Goal: Information Seeking & Learning: Check status

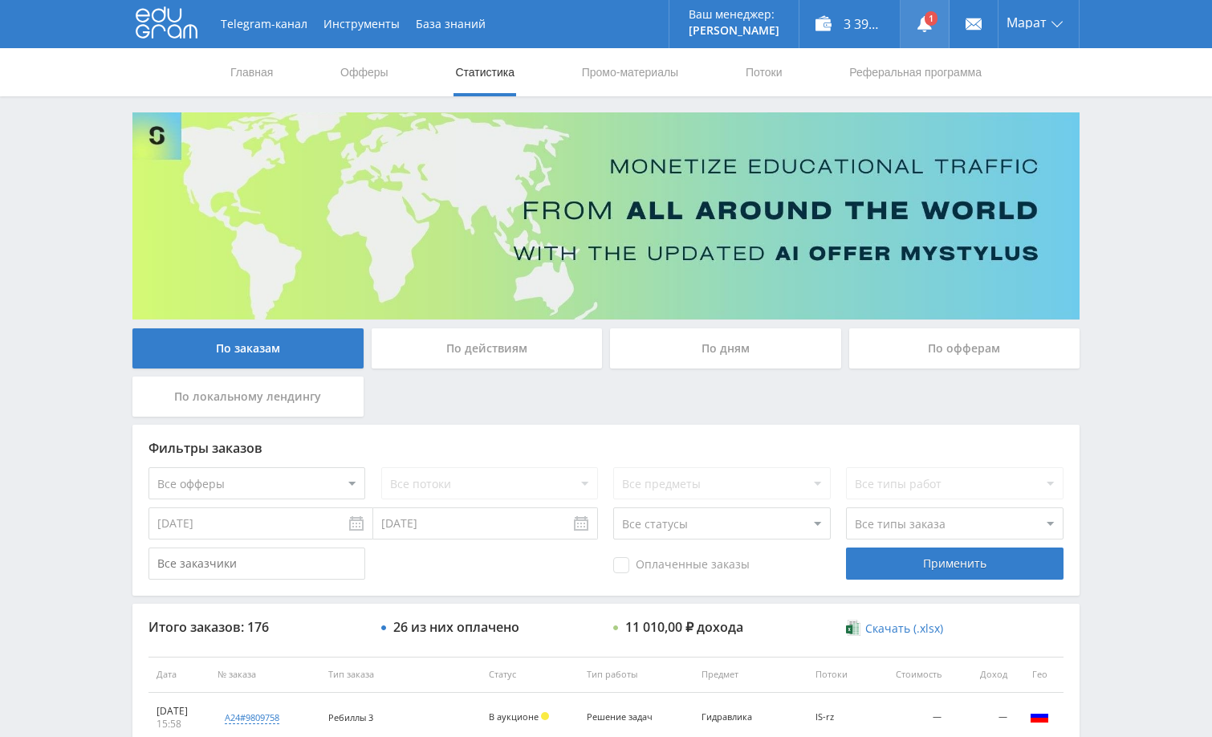
click at [929, 34] on link at bounding box center [924, 24] width 48 height 48
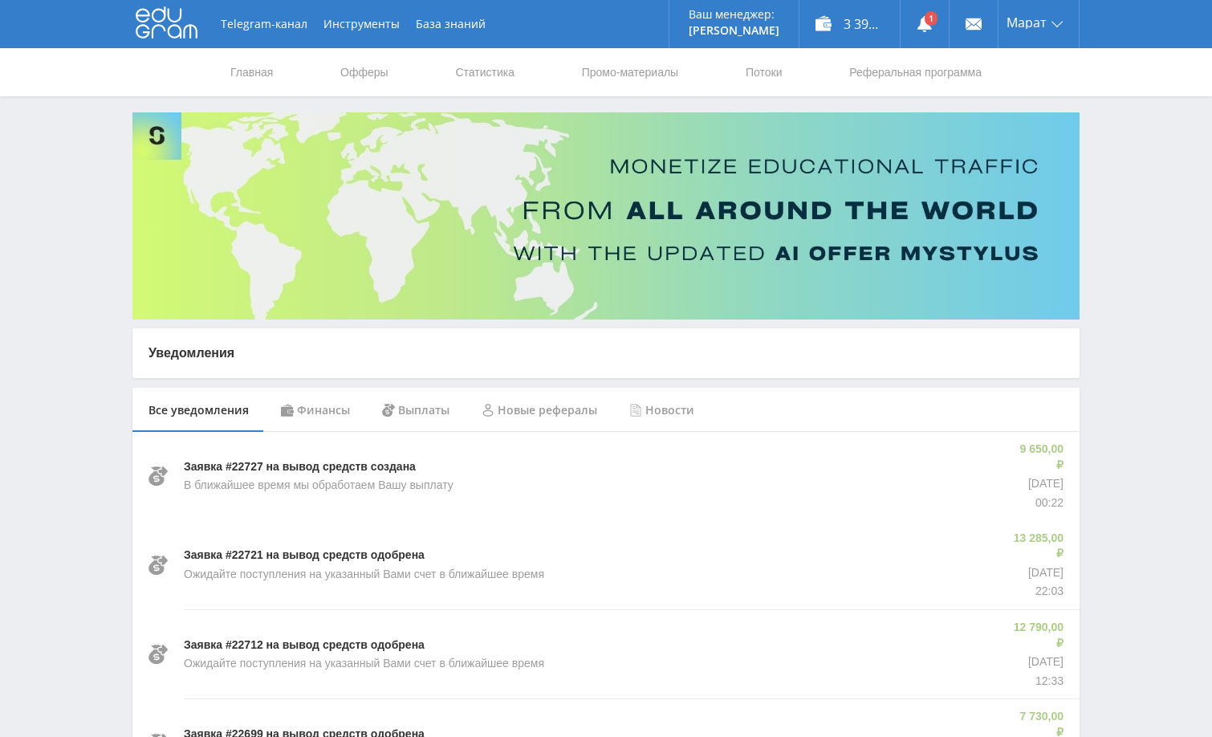
click at [322, 407] on div "Финансы" at bounding box center [315, 410] width 101 height 45
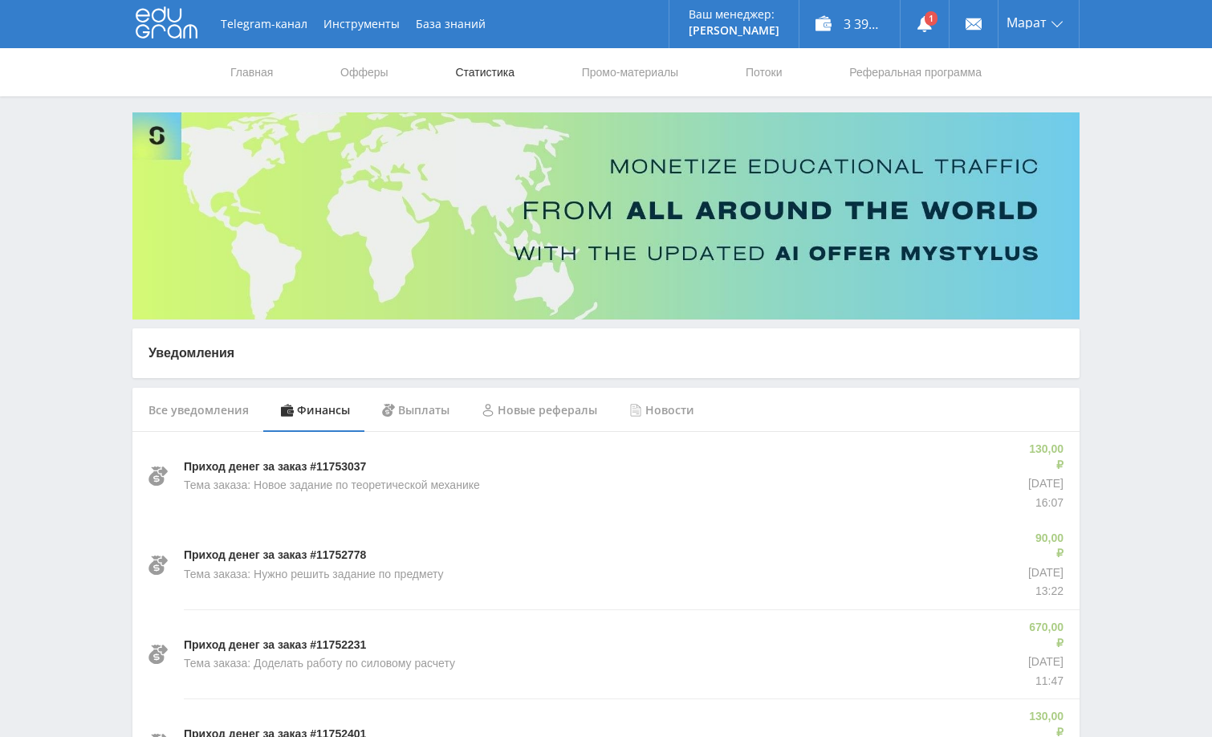
click at [492, 72] on link "Статистика" at bounding box center [484, 72] width 63 height 48
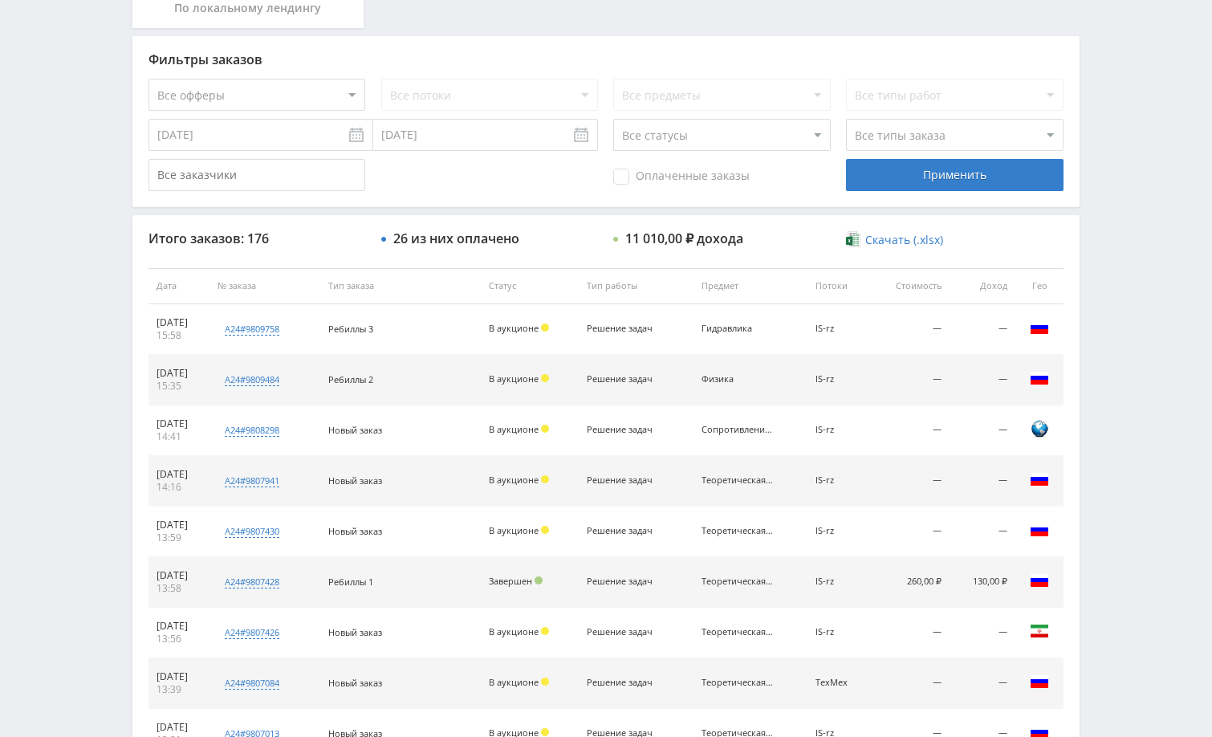
scroll to position [481, 0]
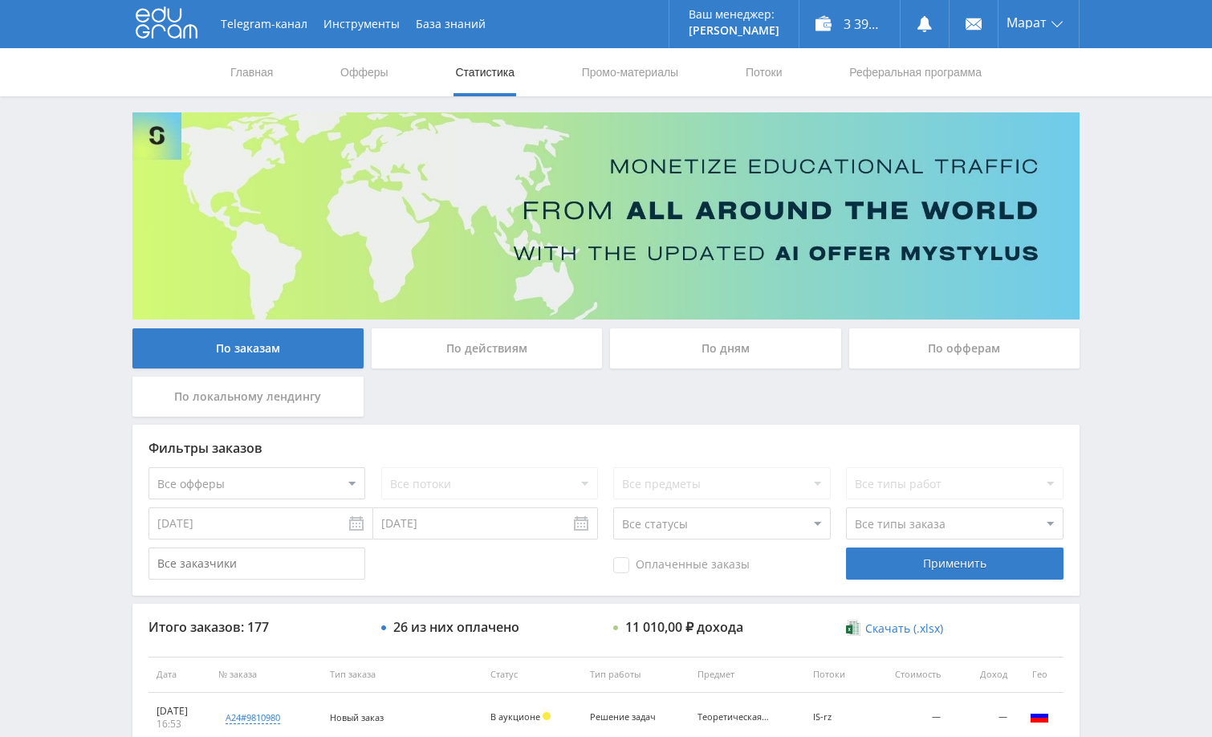
click at [1118, 400] on div "Telegram-канал Инструменты База знаний Ваш менеджер: Alex Alex Online @edugram_…" at bounding box center [606, 673] width 1212 height 1347
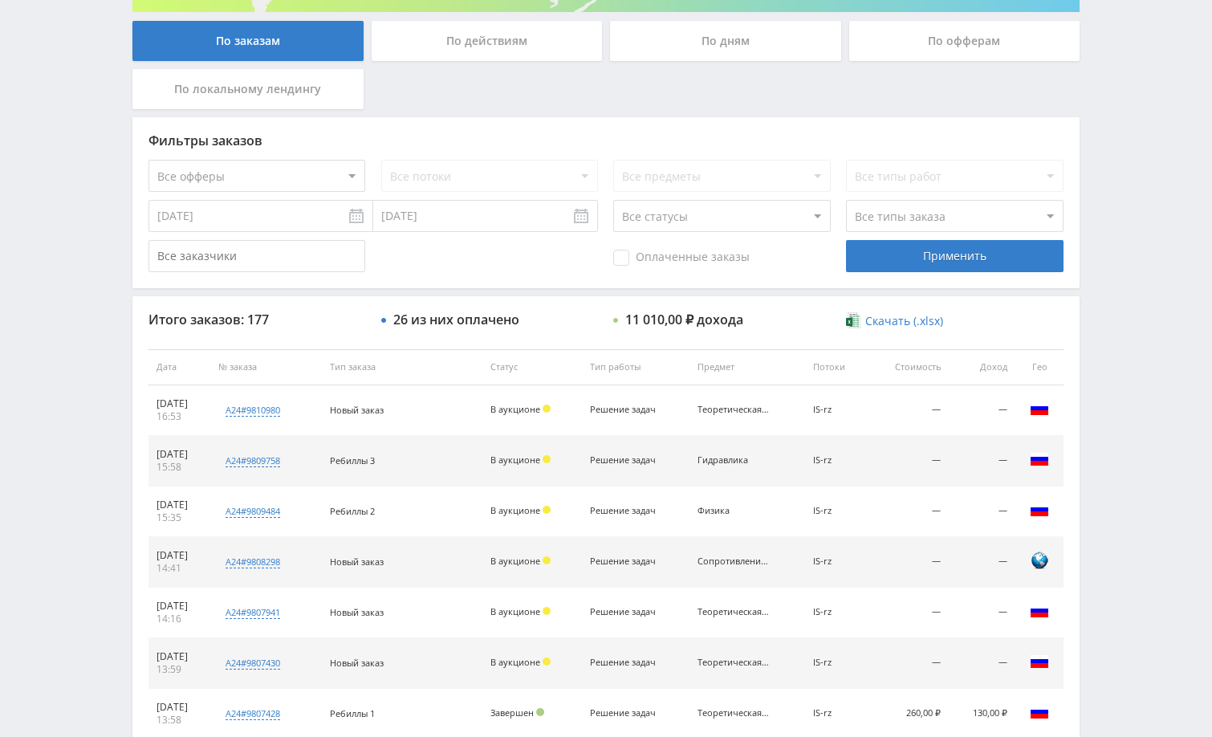
scroll to position [401, 0]
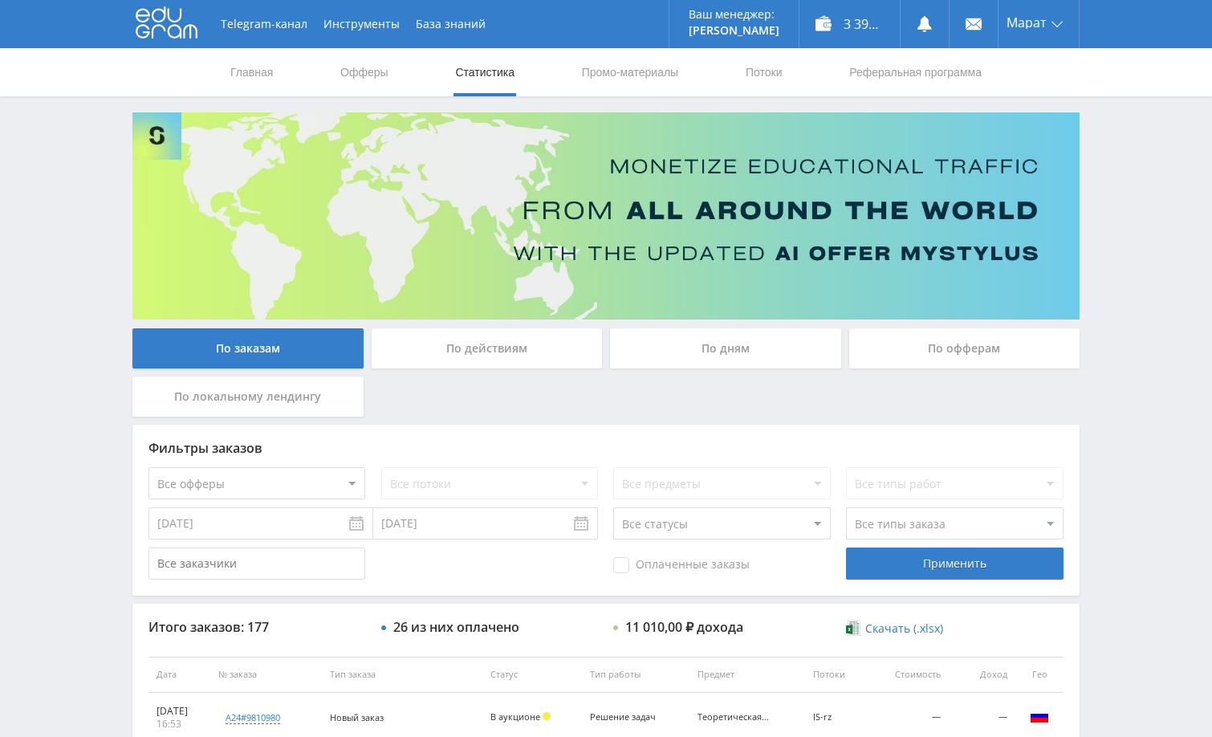
click at [1115, 175] on div "Telegram-канал Инструменты База знаний Ваш менеджер: [PERSON_NAME] Online @edug…" at bounding box center [606, 673] width 1212 height 1347
click at [1123, 179] on div "Telegram-канал Инструменты База знаний Ваш менеджер: [PERSON_NAME] Online @edug…" at bounding box center [606, 673] width 1212 height 1347
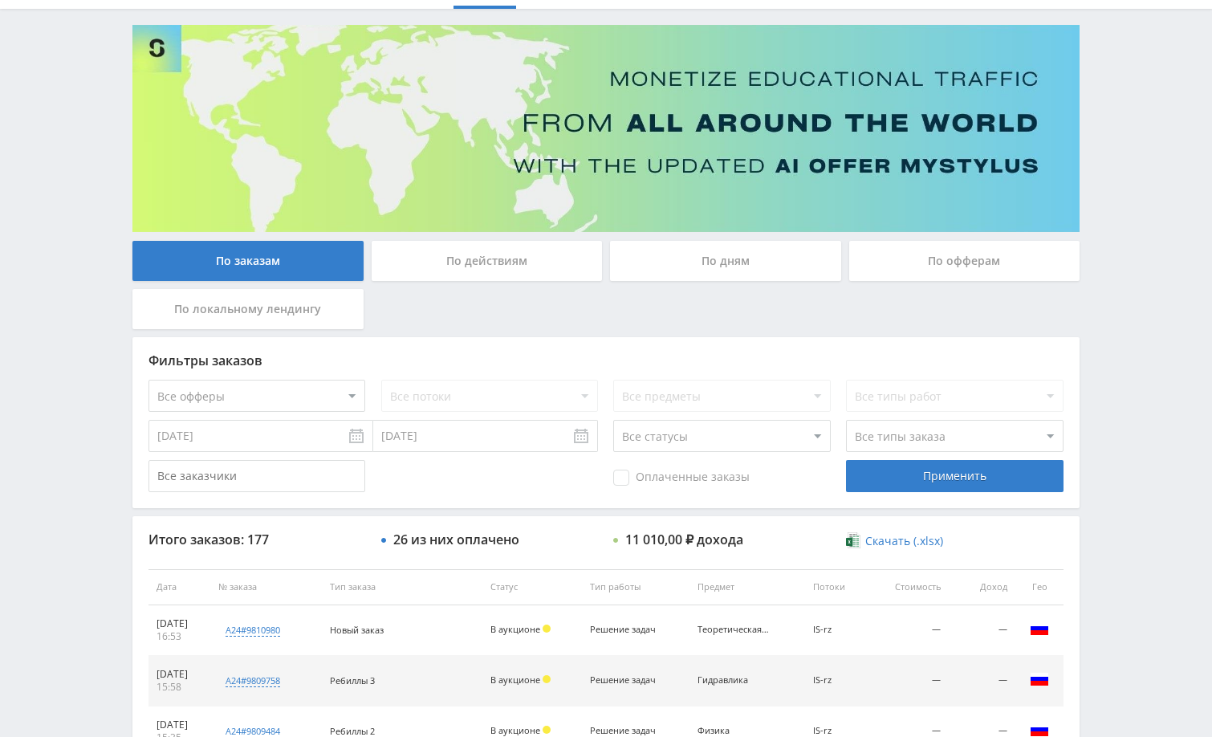
scroll to position [401, 0]
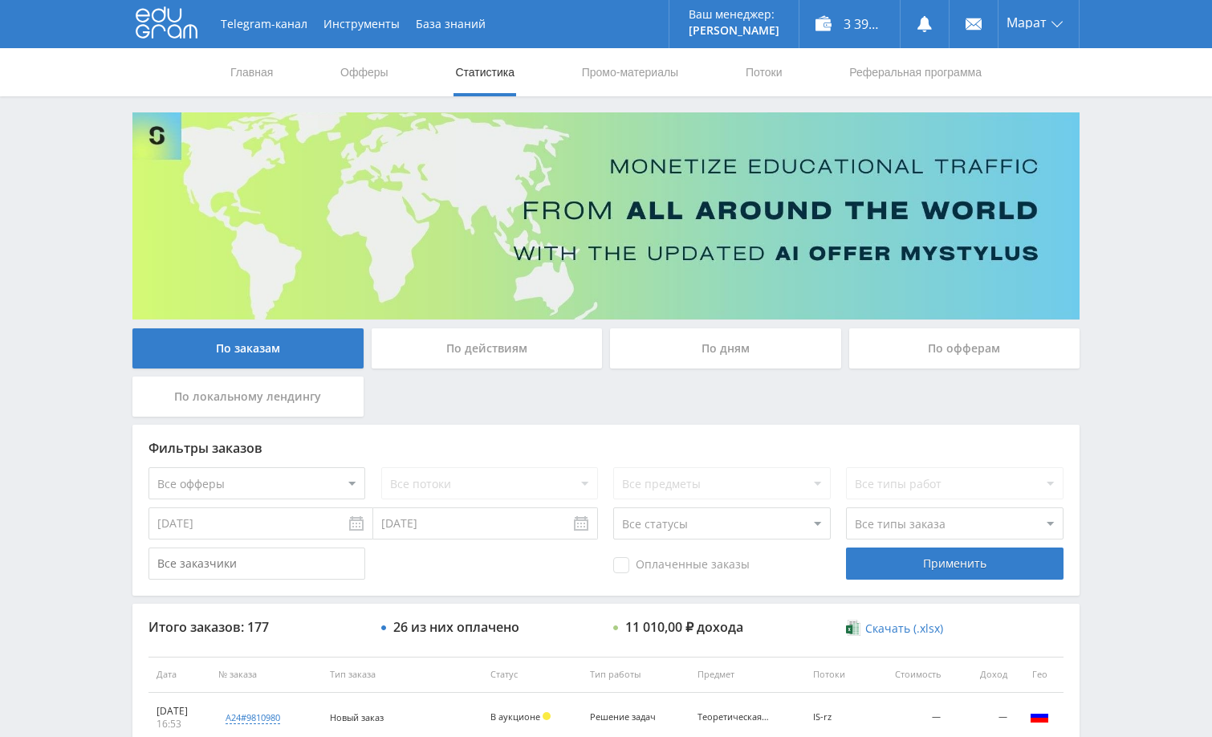
click at [1113, 197] on div "Telegram-канал Инструменты База знаний Ваш менеджер: Alex Alex Online @edugram_…" at bounding box center [606, 673] width 1212 height 1347
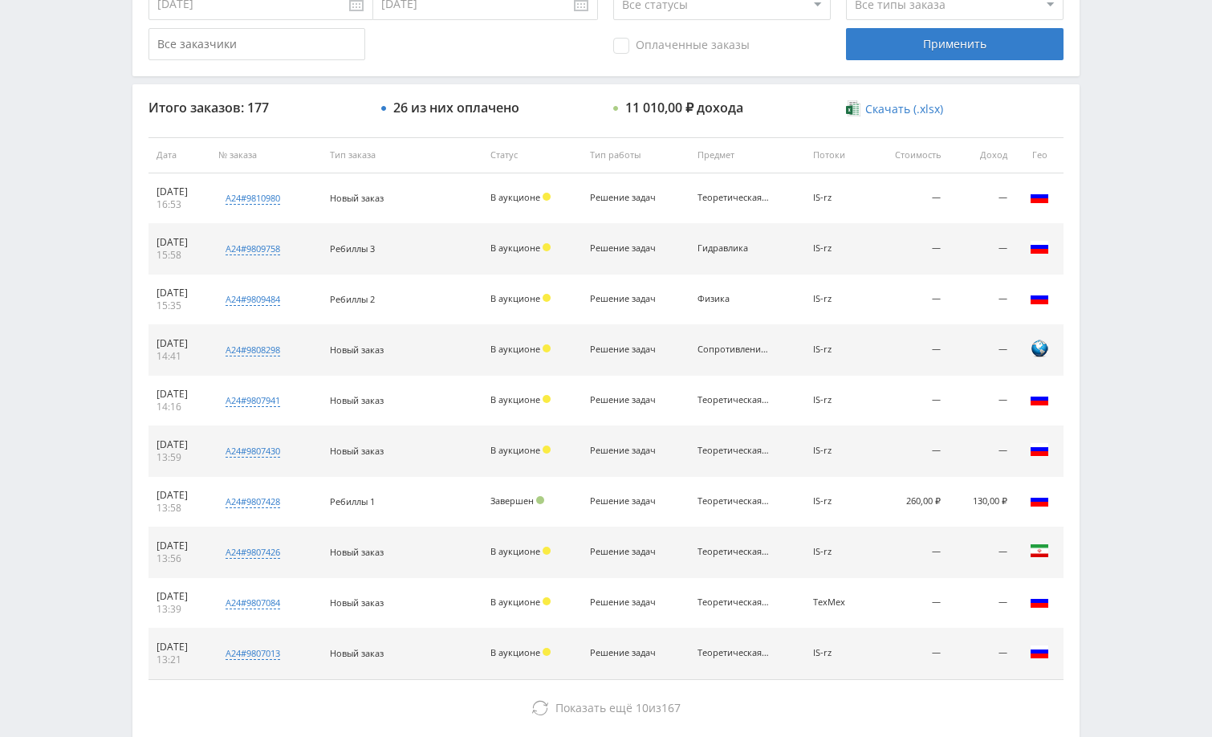
scroll to position [562, 0]
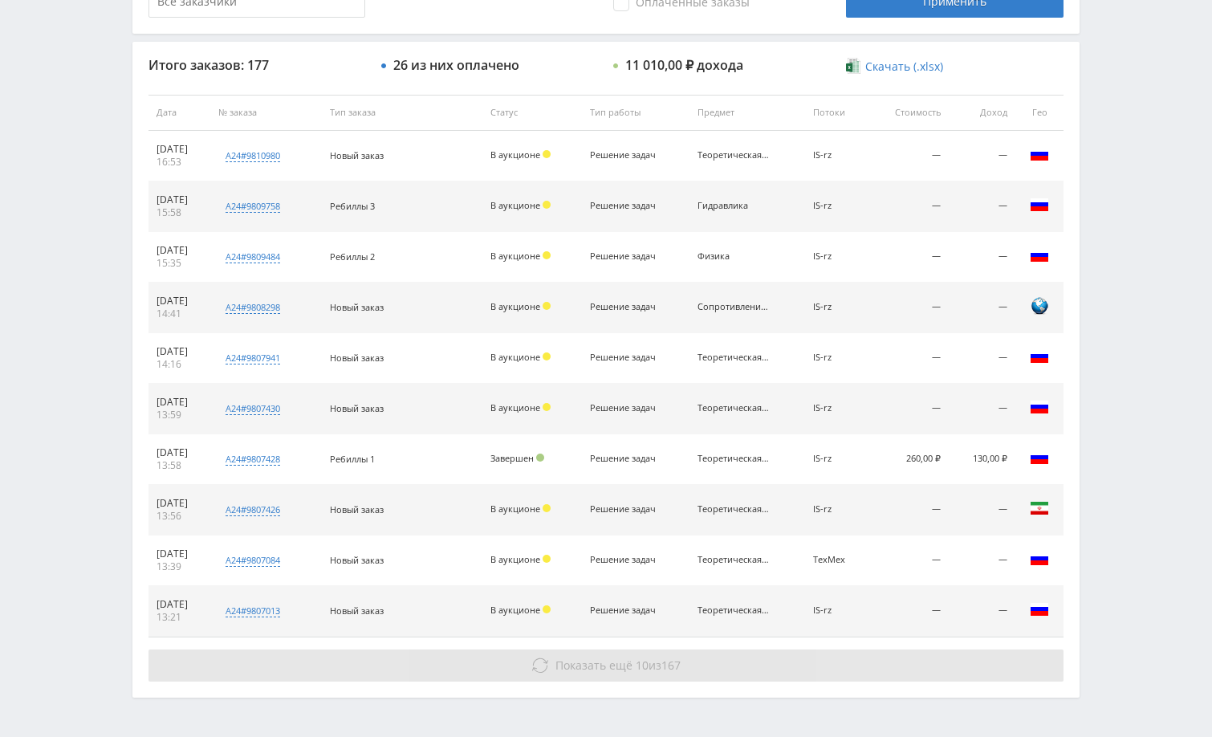
click at [888, 662] on button "Показать ещё 10 из 167" at bounding box center [605, 665] width 915 height 32
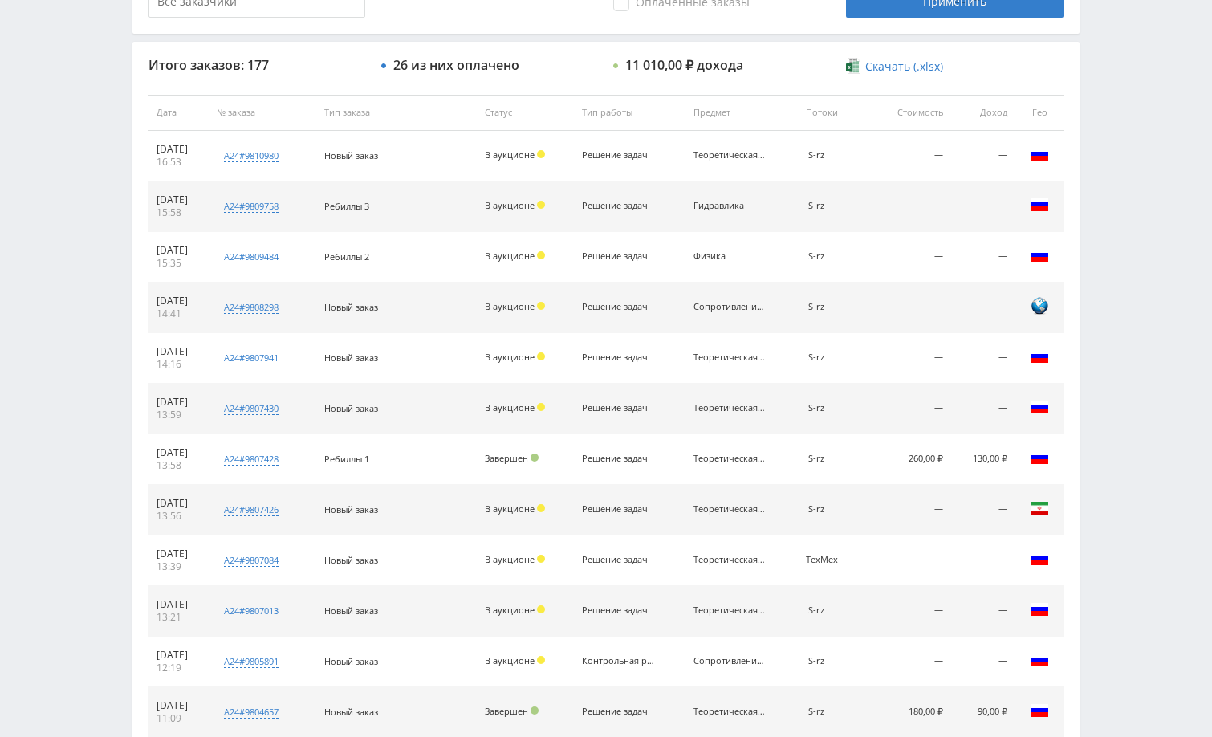
click at [1146, 453] on div "Telegram-канал Инструменты База знаний Ваш менеджер: Alex Alex Online @edugram_…" at bounding box center [606, 364] width 1212 height 1853
click at [1151, 253] on div "Telegram-канал Инструменты База знаний Ваш менеджер: Alex Alex Online @edugram_…" at bounding box center [606, 364] width 1212 height 1853
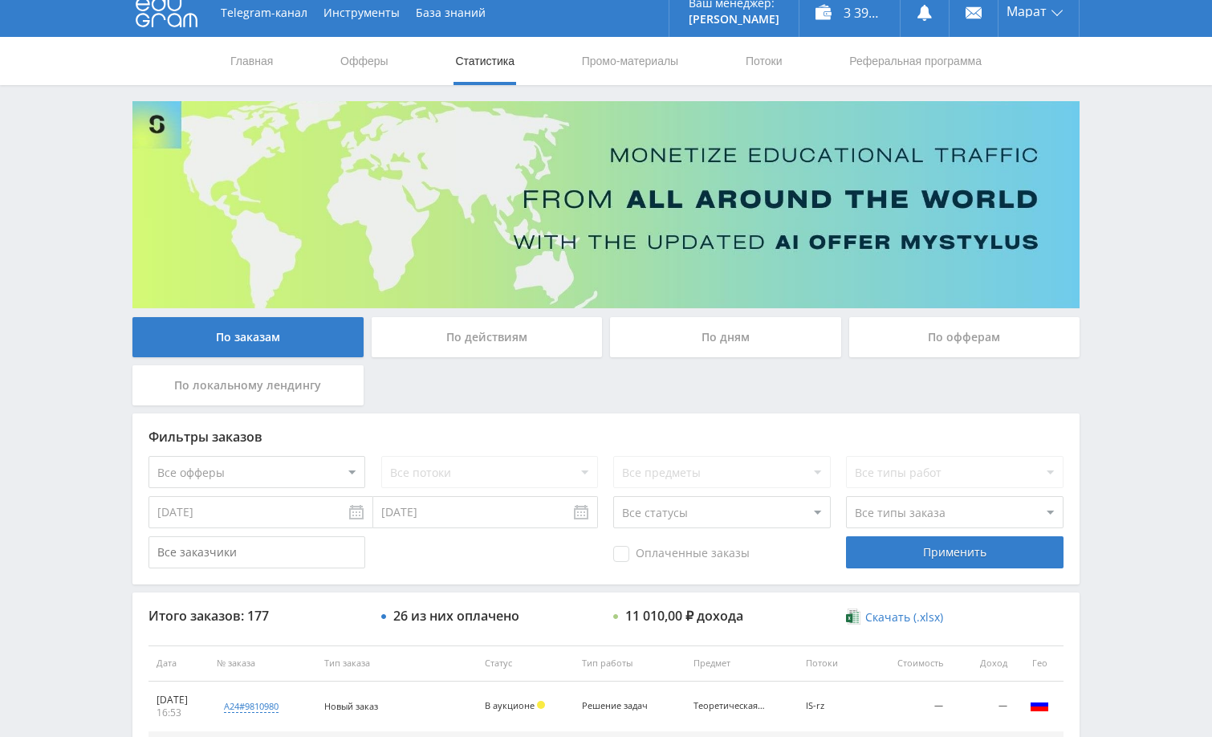
scroll to position [0, 0]
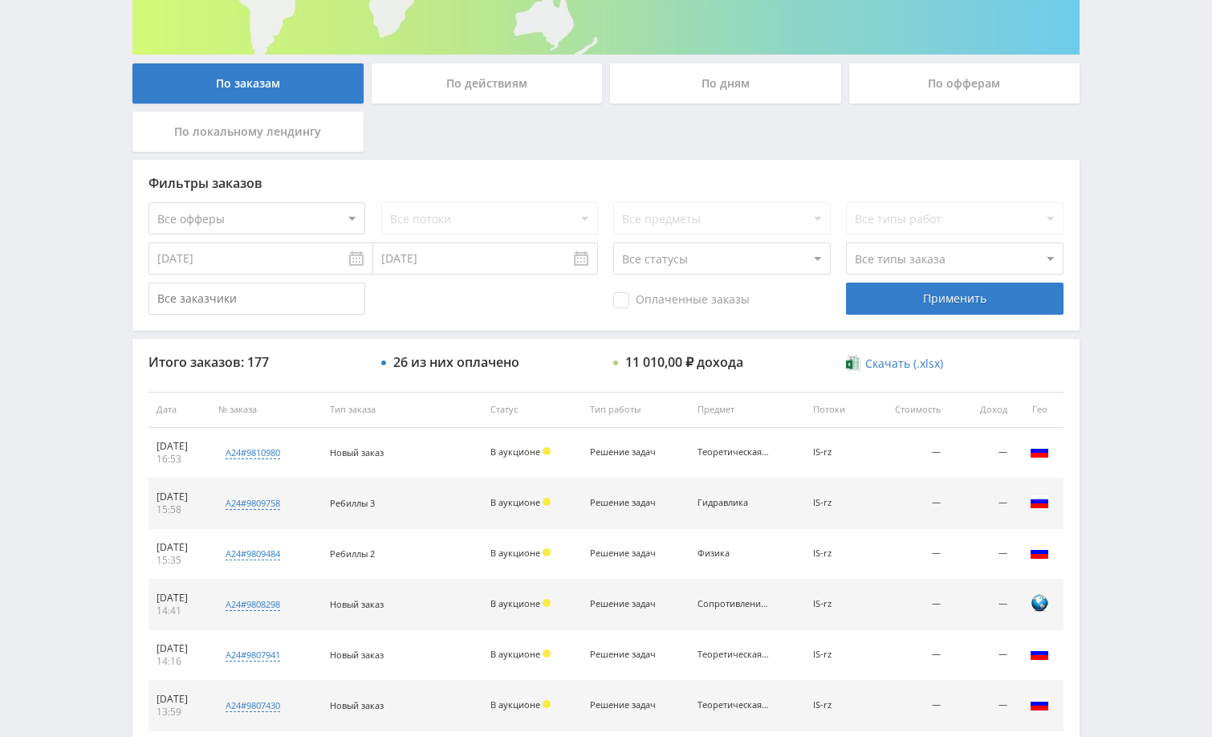
scroll to position [481, 0]
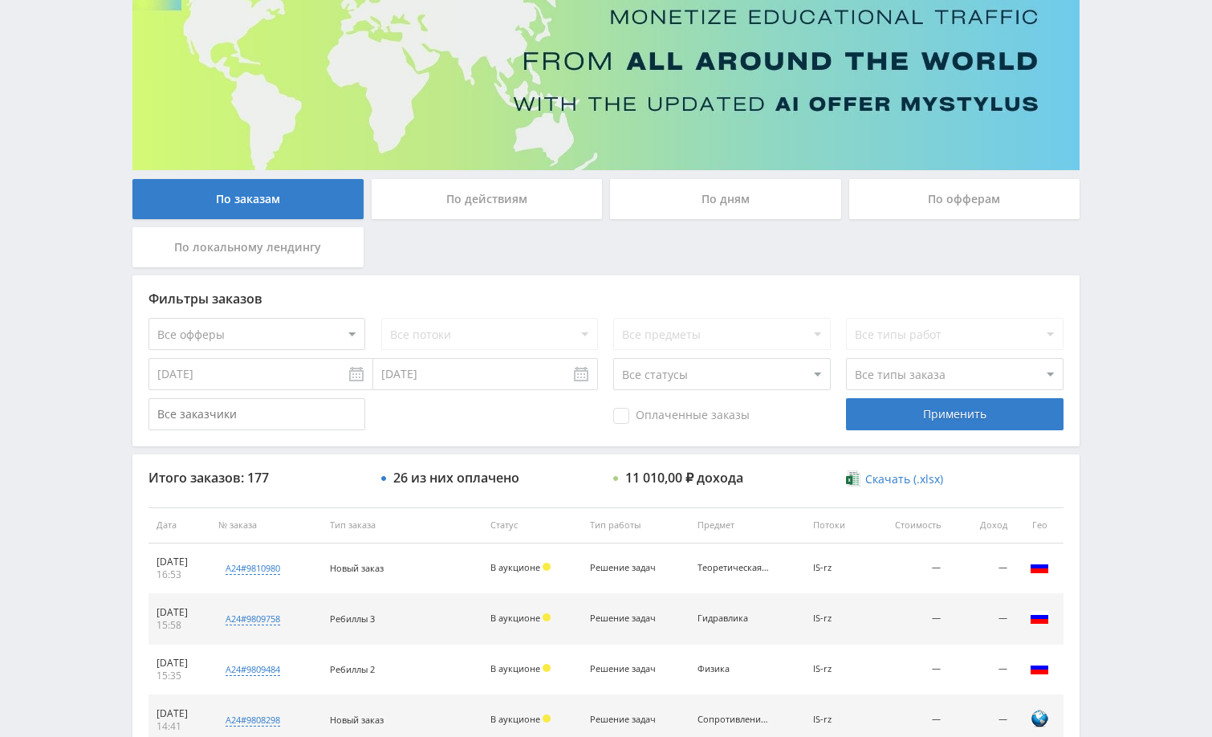
scroll to position [321, 0]
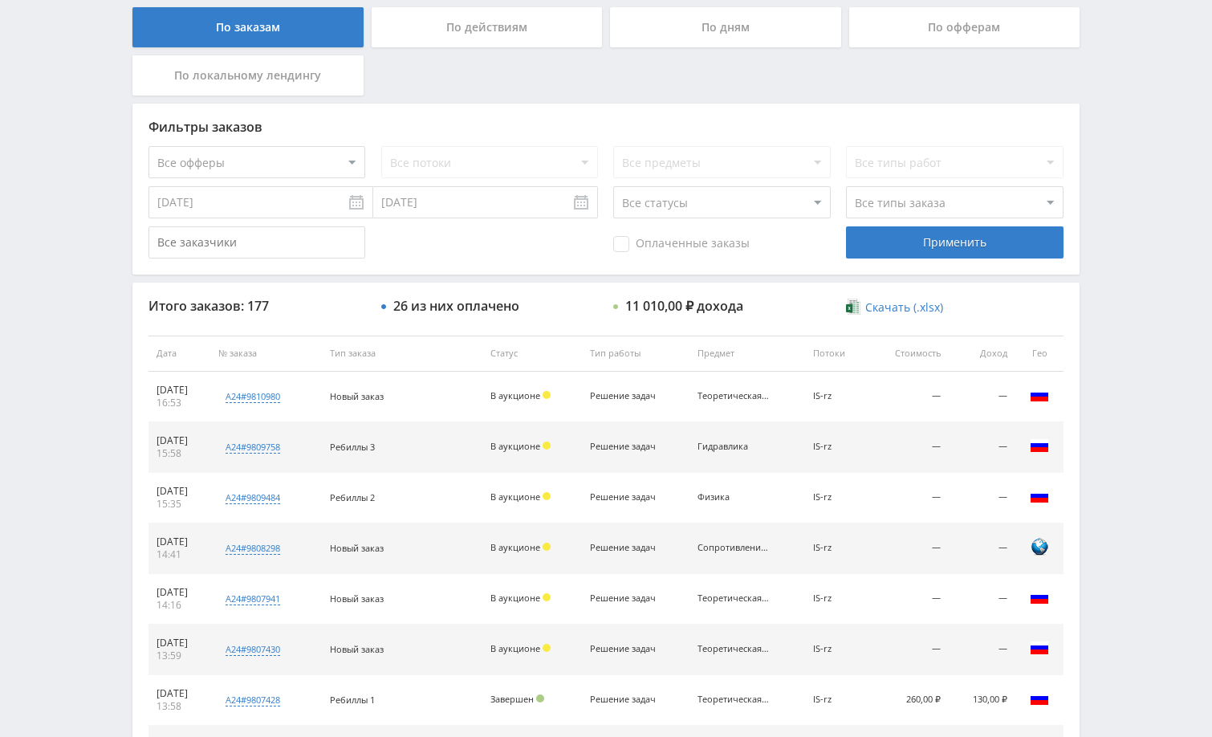
click at [1174, 309] on div "Telegram-канал Инструменты База знаний Ваш менеджер: Alex Alex Online @edugram_…" at bounding box center [606, 352] width 1212 height 1347
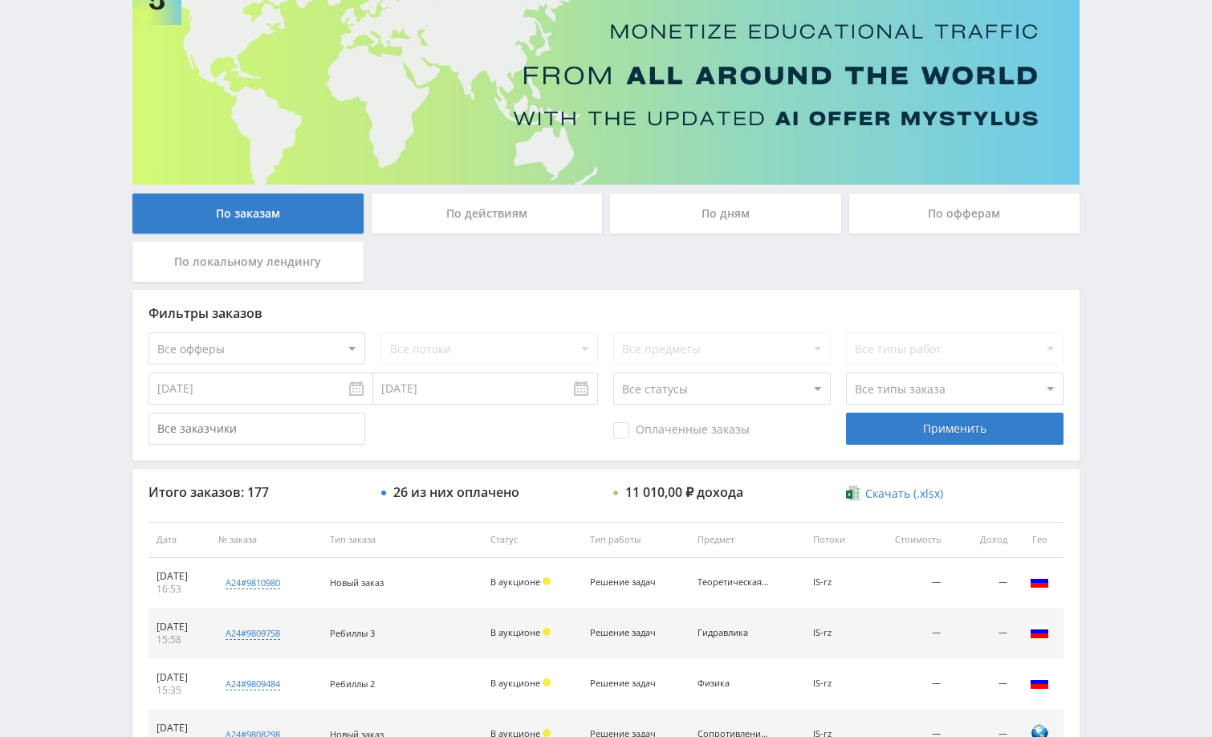
scroll to position [0, 0]
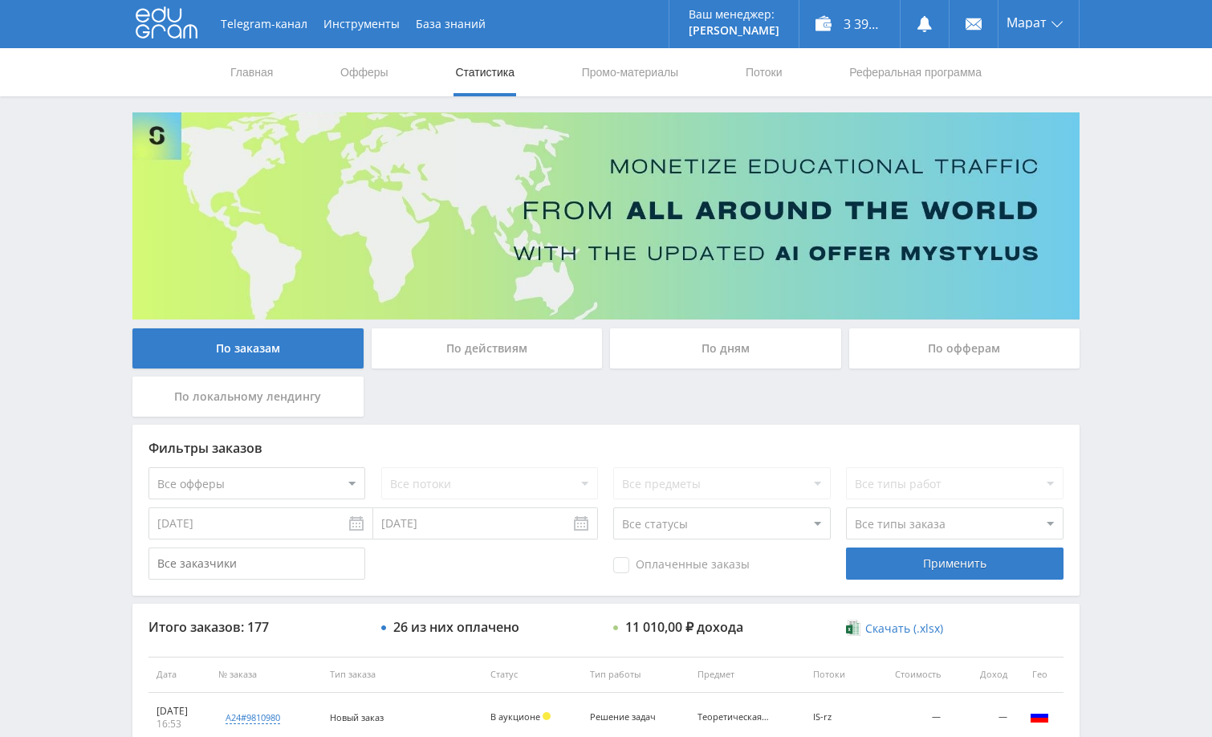
drag, startPoint x: 1148, startPoint y: 265, endPoint x: 872, endPoint y: 0, distance: 382.5
click at [1148, 264] on div "Telegram-канал Инструменты База знаний Ваш менеджер: Alex Alex Online @edugram_…" at bounding box center [606, 673] width 1212 height 1347
click at [1144, 205] on div "Telegram-канал Инструменты База знаний Ваш менеджер: Alex Alex Online @edugram_…" at bounding box center [606, 673] width 1212 height 1347
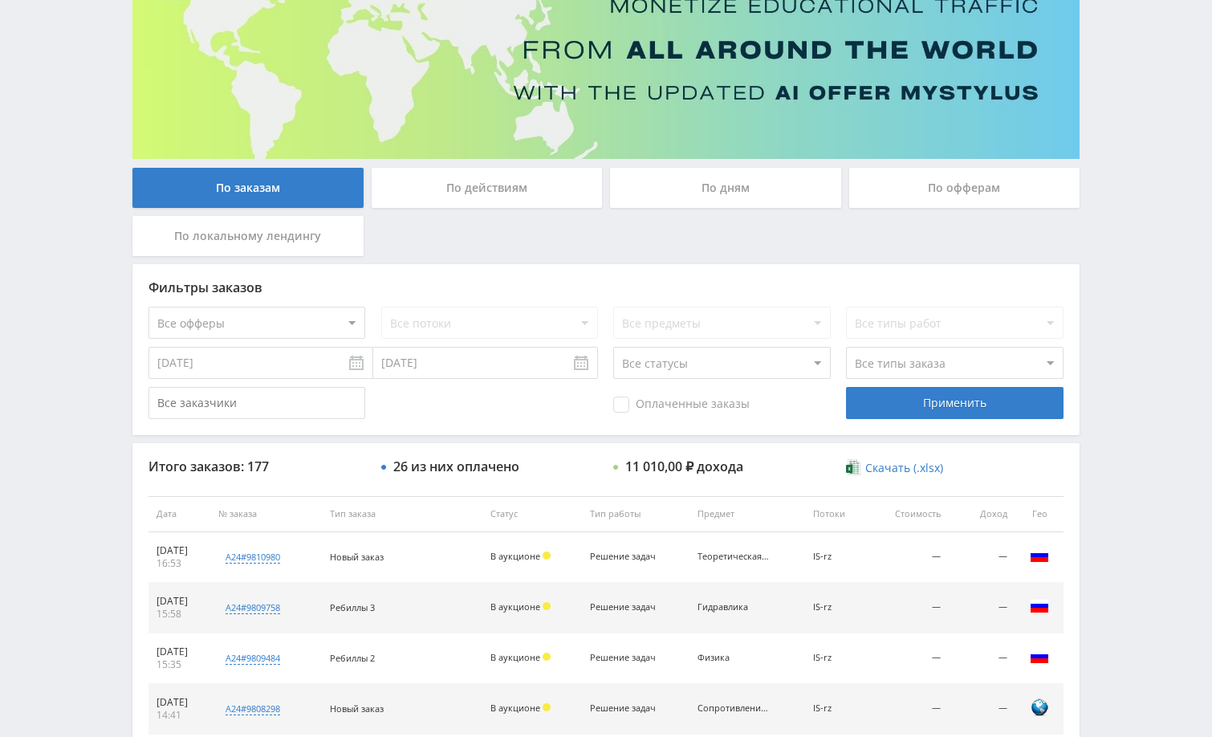
scroll to position [241, 0]
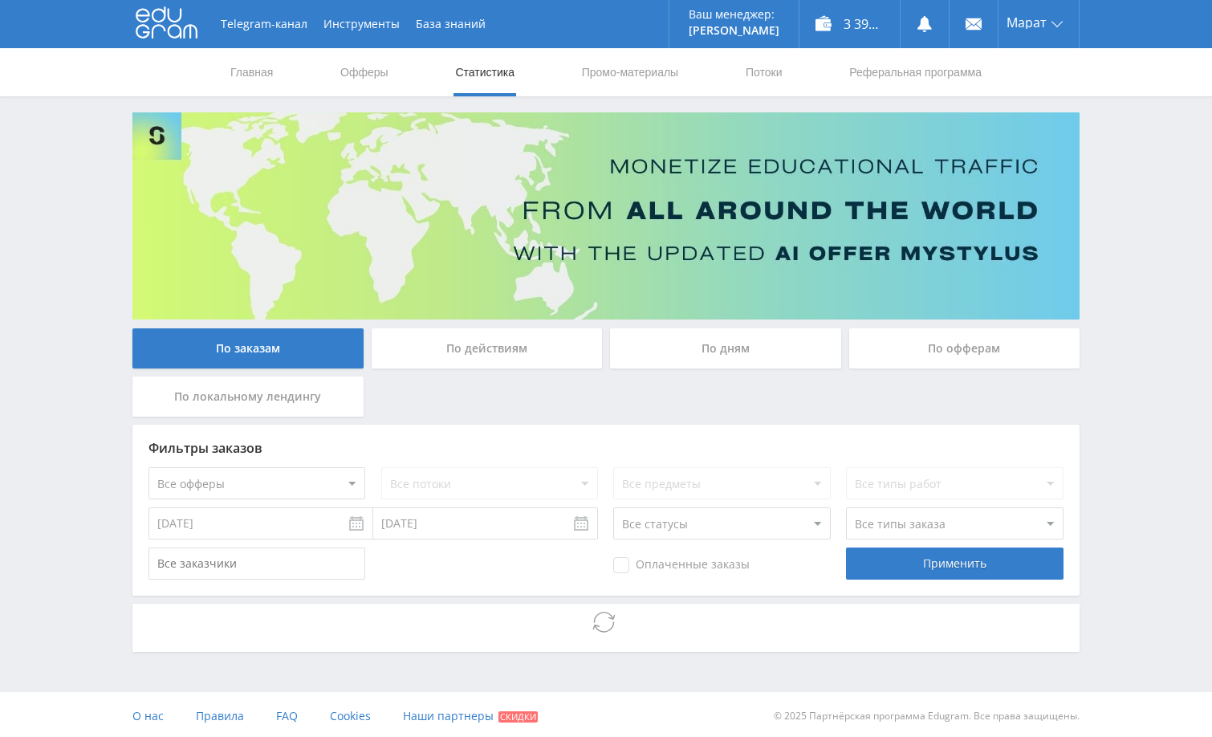
click at [1111, 311] on div "Telegram-канал Инструменты База знаний Ваш менеджер: Alex Alex Online @edugram_…" at bounding box center [606, 370] width 1212 height 740
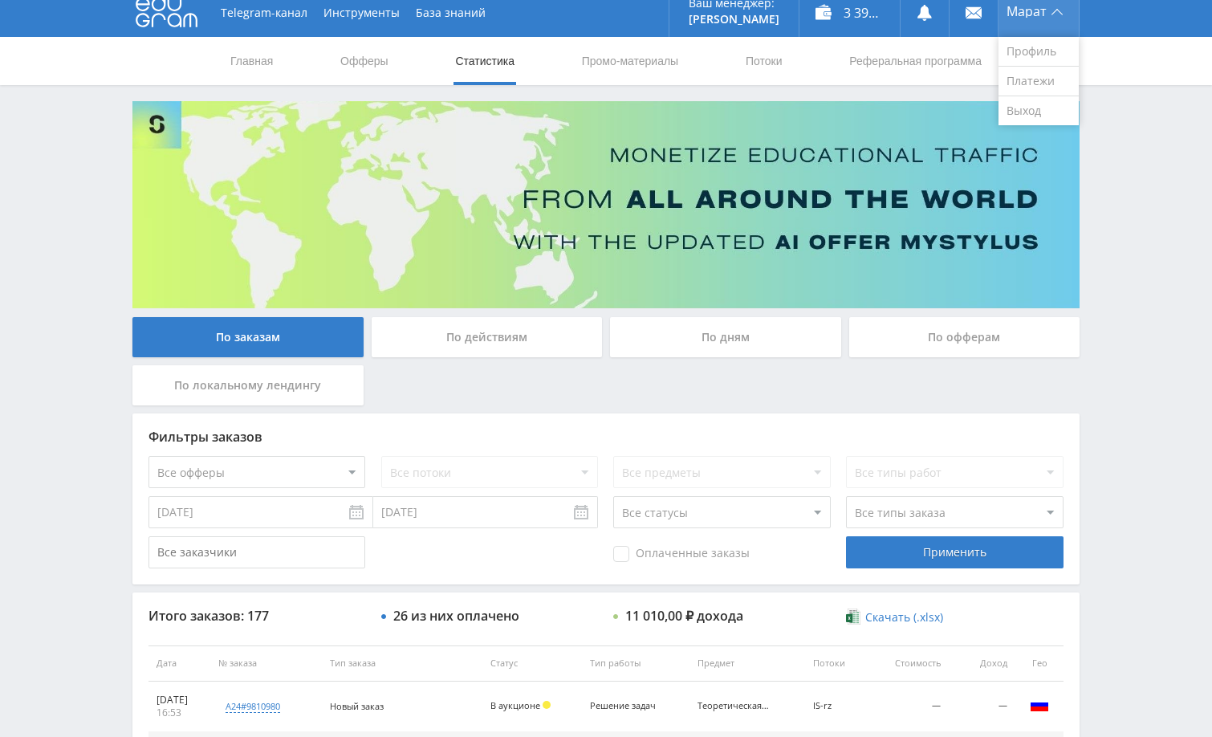
scroll to position [3, 0]
